Goal: Task Accomplishment & Management: Manage account settings

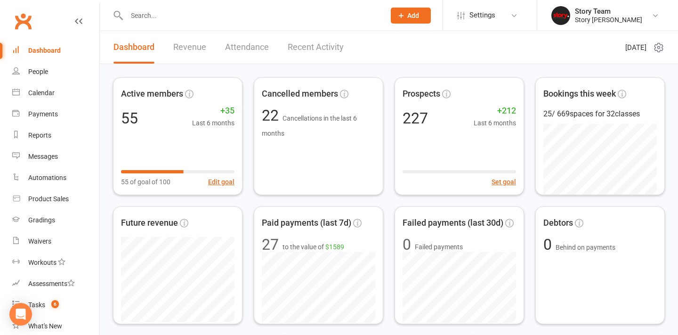
click at [139, 20] on input "text" at bounding box center [251, 15] width 255 height 13
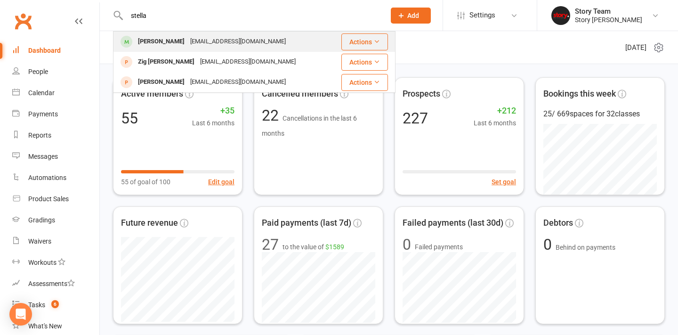
type input "stella"
click at [155, 39] on div "Stella T" at bounding box center [161, 42] width 52 height 14
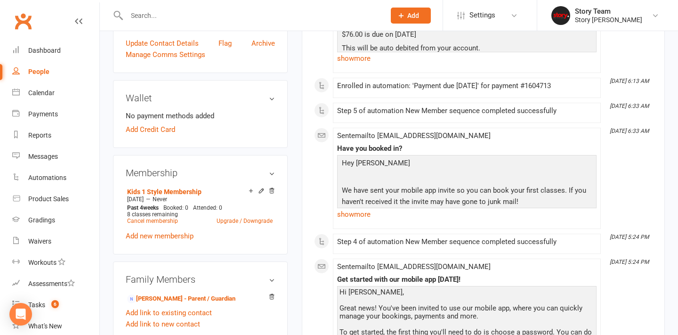
scroll to position [274, 0]
click at [274, 193] on icon at bounding box center [271, 191] width 7 height 8
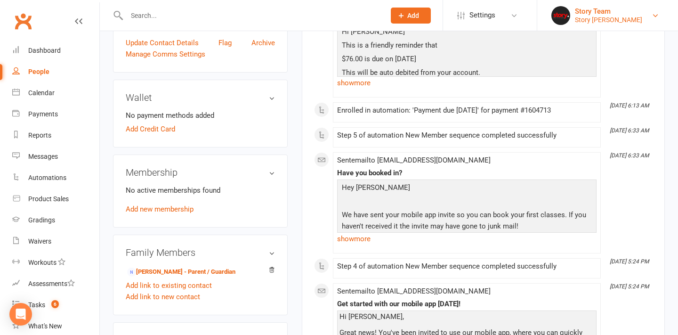
click at [603, 17] on div "Story Preston" at bounding box center [608, 20] width 67 height 8
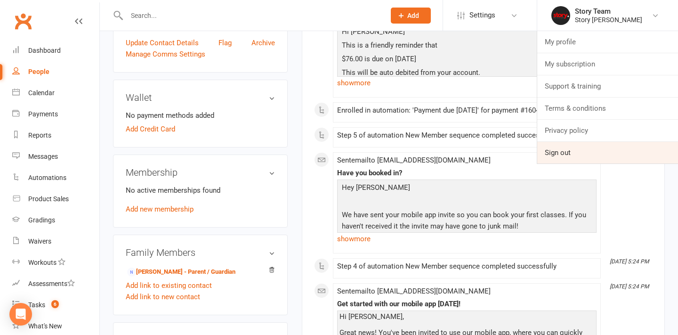
click at [574, 154] on link "Sign out" at bounding box center [607, 153] width 141 height 22
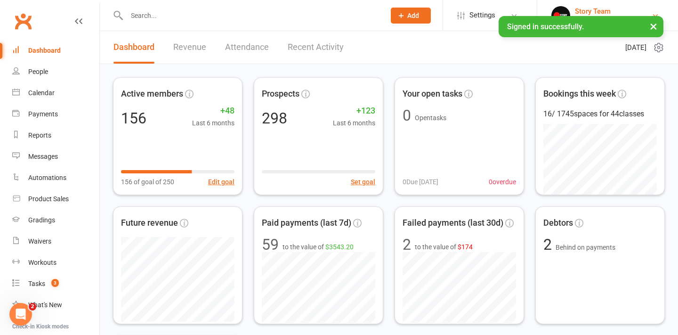
click at [591, 11] on div "Story Team" at bounding box center [600, 11] width 51 height 8
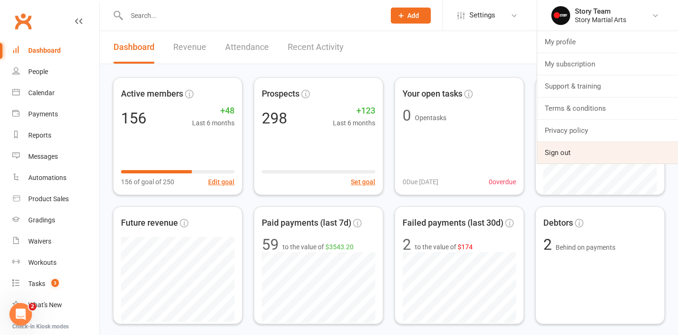
click at [563, 154] on link "Sign out" at bounding box center [607, 153] width 141 height 22
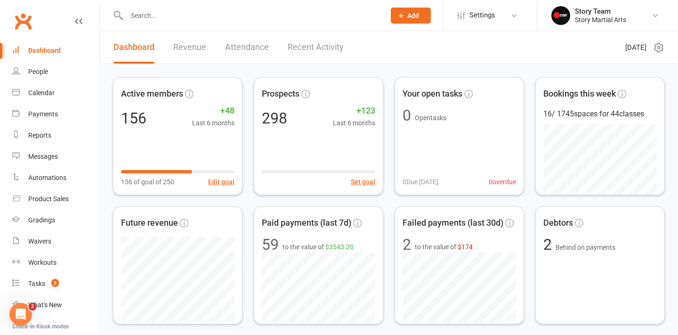
click at [318, 48] on link "Recent Activity" at bounding box center [316, 47] width 56 height 32
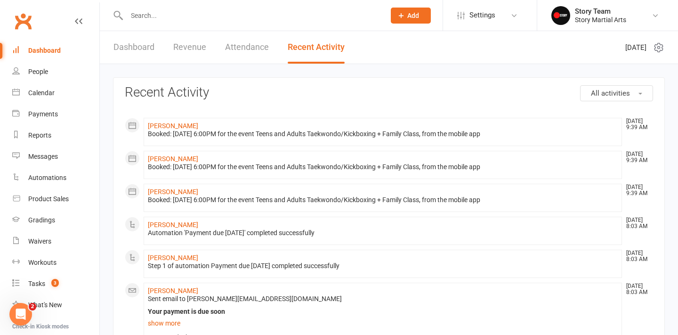
click at [603, 93] on span "All activities" at bounding box center [610, 93] width 39 height 8
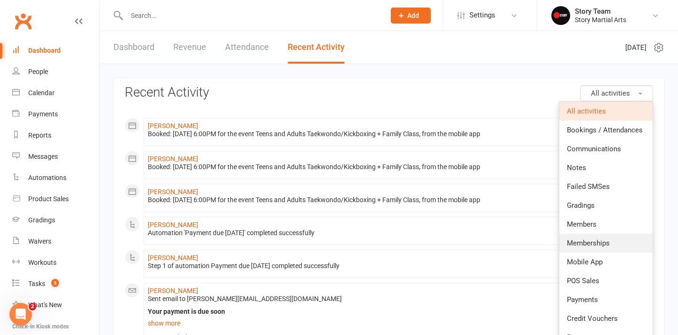
click at [593, 241] on span "Memberships" at bounding box center [588, 243] width 43 height 8
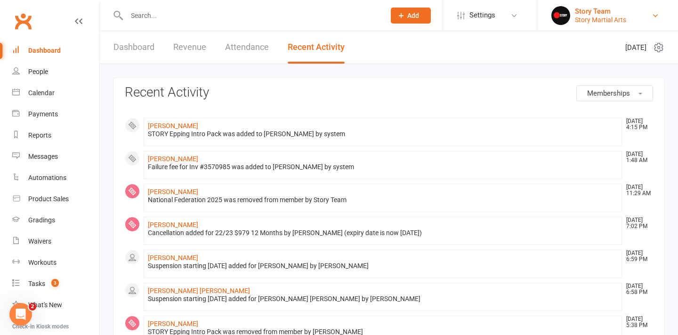
click at [616, 16] on div "Story Martial Arts" at bounding box center [600, 20] width 51 height 8
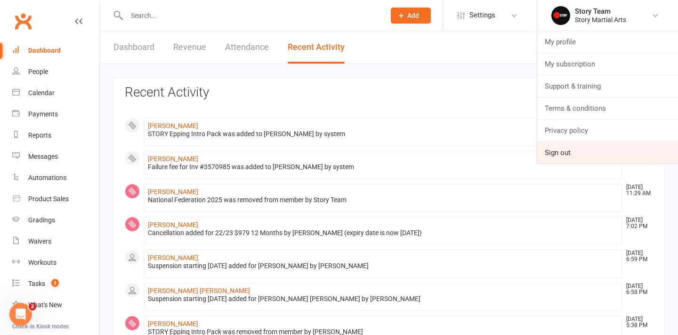
click at [550, 155] on link "Sign out" at bounding box center [607, 153] width 141 height 22
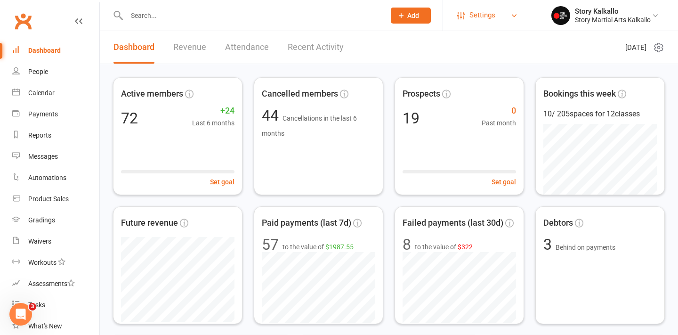
click at [487, 14] on span "Settings" at bounding box center [482, 15] width 26 height 21
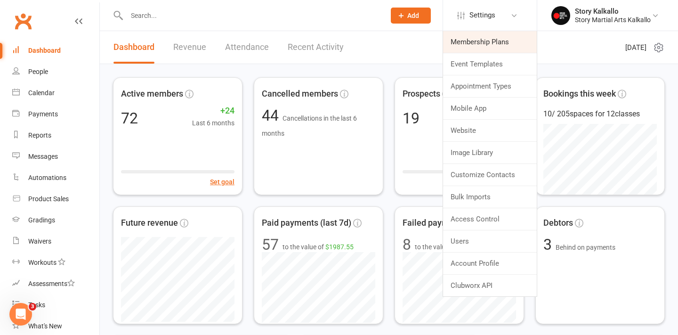
click at [487, 44] on link "Membership Plans" at bounding box center [490, 42] width 94 height 22
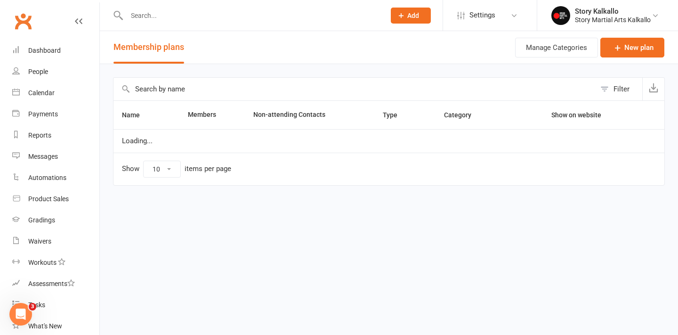
select select "50"
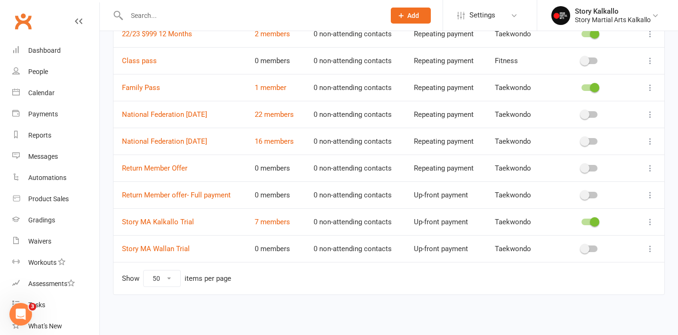
scroll to position [224, 0]
click at [277, 217] on link "7 members" at bounding box center [272, 221] width 35 height 8
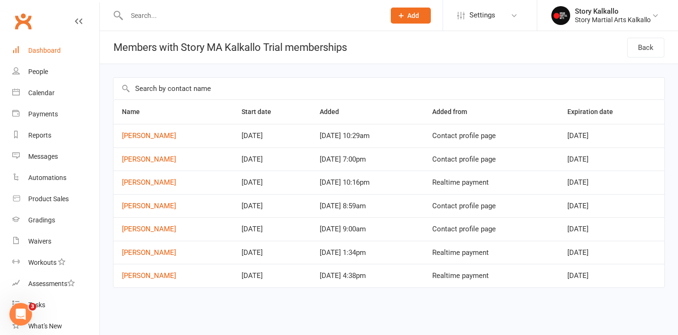
click at [45, 49] on div "Dashboard" at bounding box center [44, 51] width 32 height 8
